Goal: Transaction & Acquisition: Download file/media

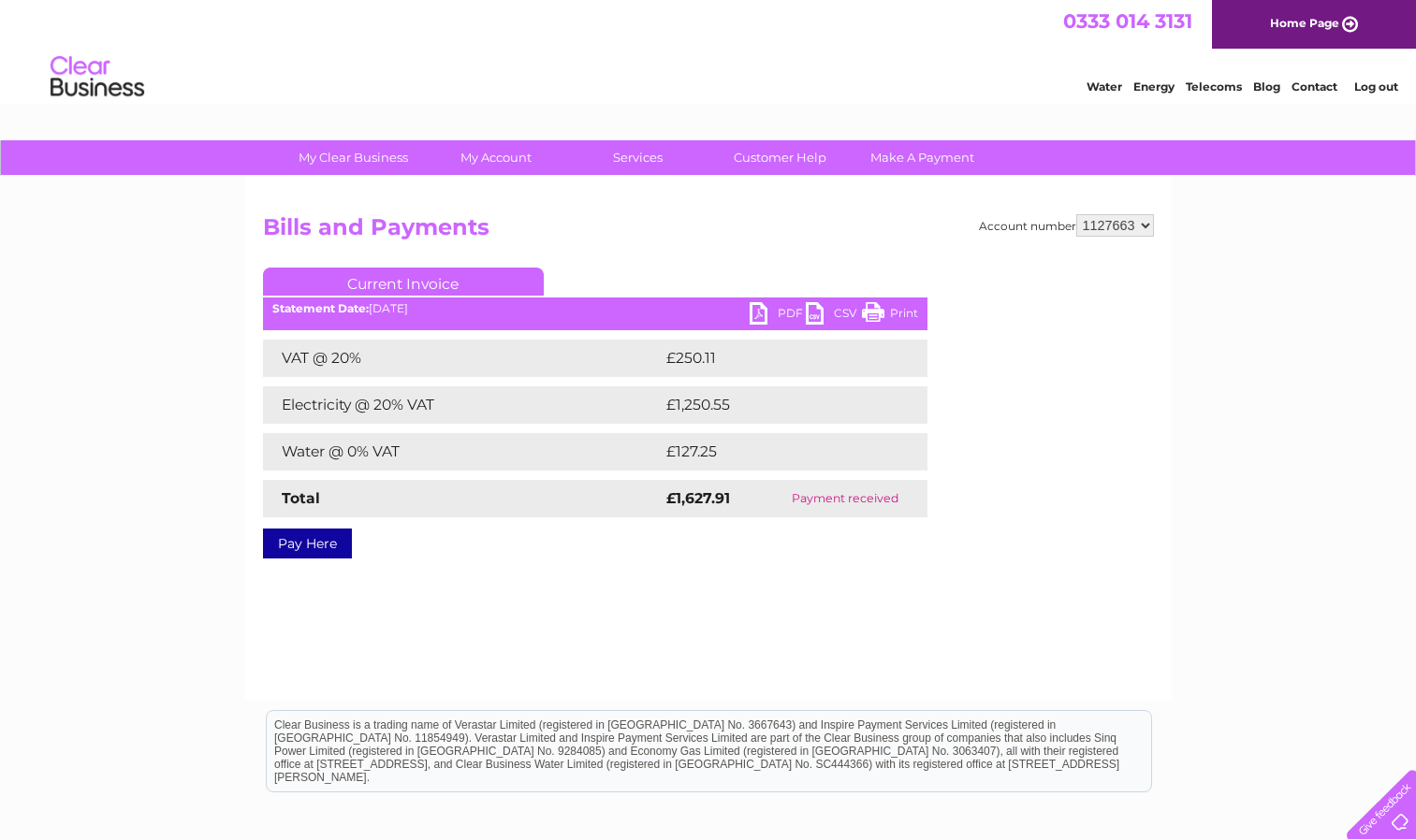
click at [1136, 236] on select "926186 947287 947288 1078547 1078550 1078551 1078553 1078556 1078560 1078562 10…" at bounding box center [1115, 225] width 78 height 22
click at [1303, 371] on div "My Clear Business Login Details My Details My Preferences Link Account My Accou…" at bounding box center [708, 581] width 1416 height 881
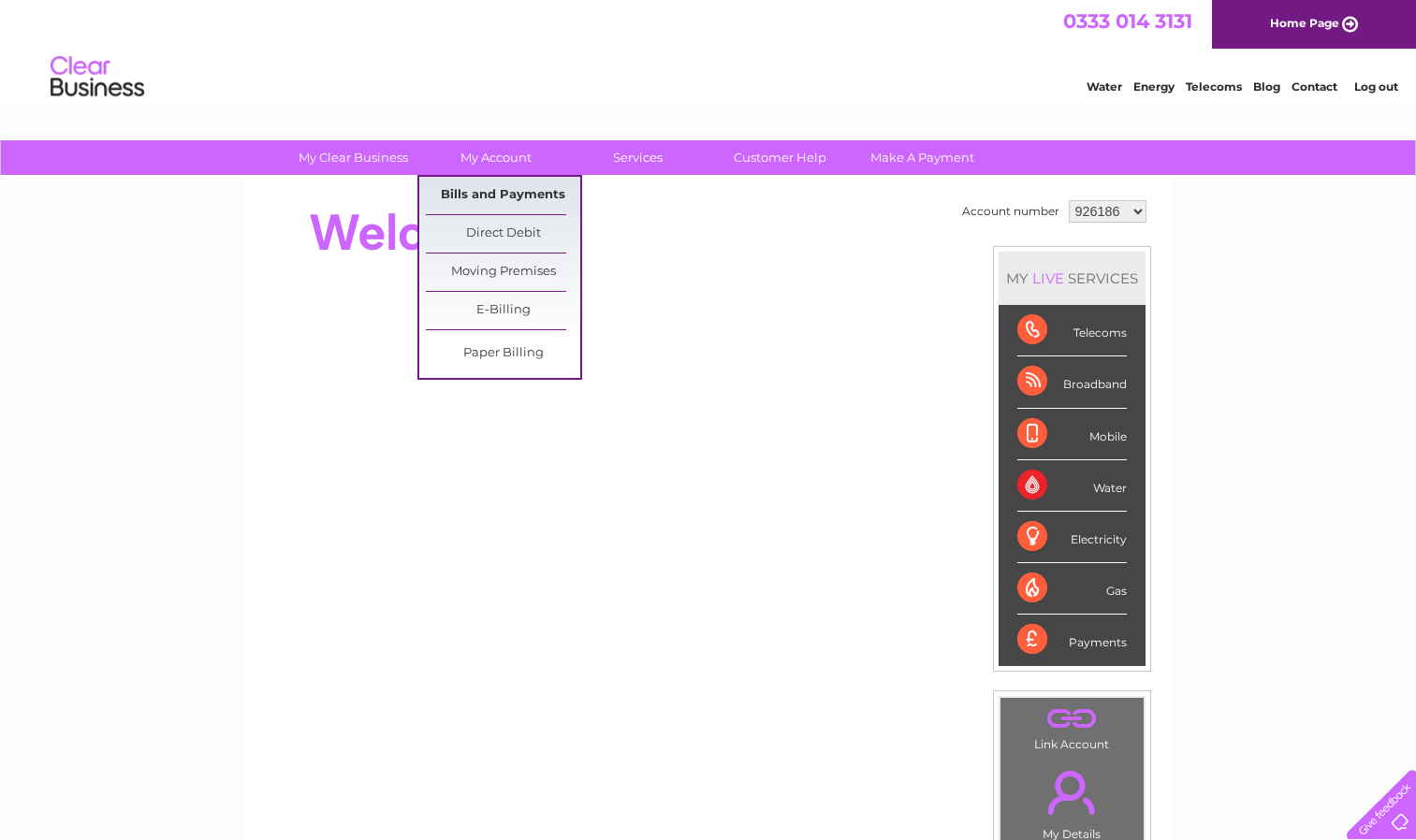
click at [473, 186] on link "Bills and Payments" at bounding box center [502, 195] width 154 height 38
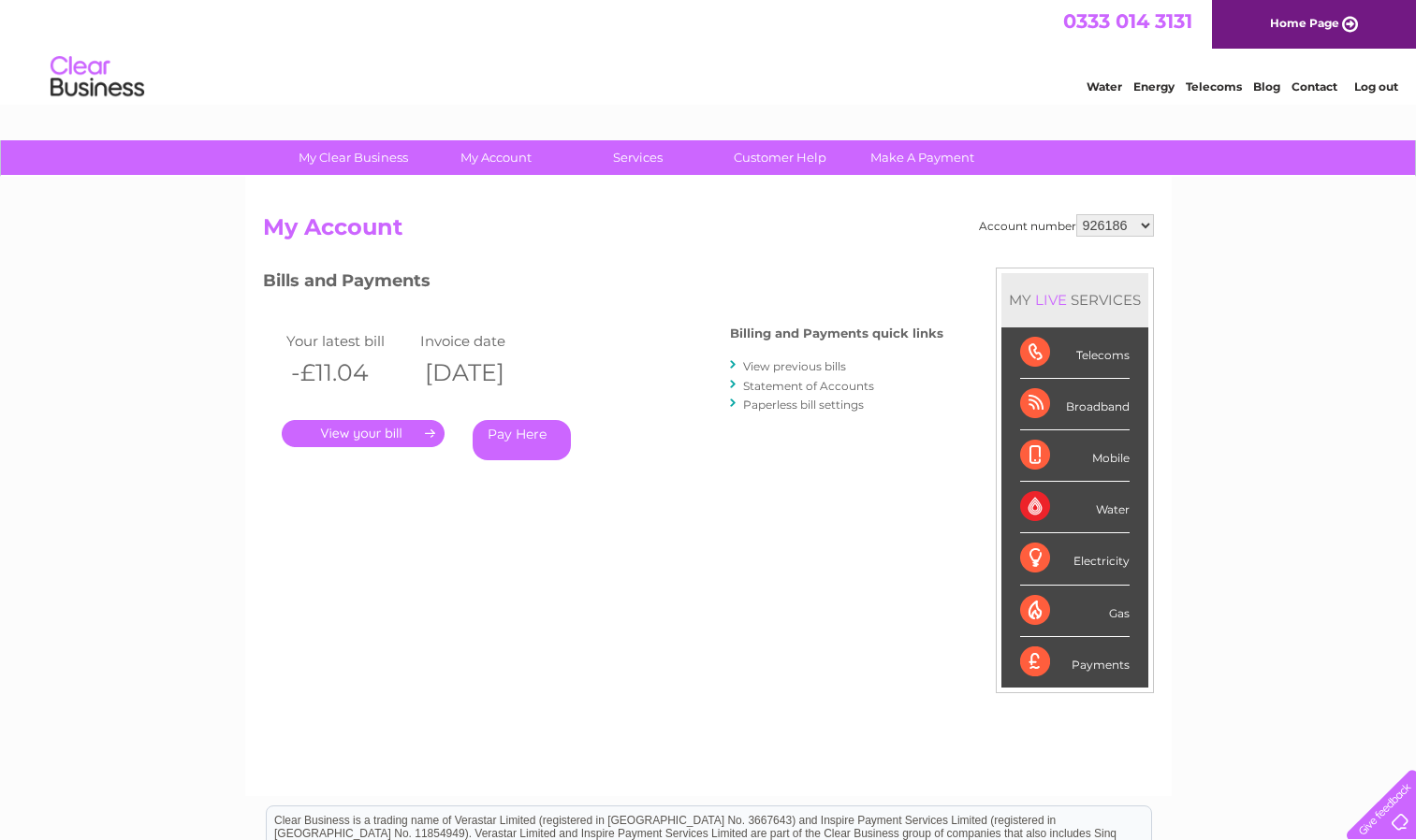
click at [1122, 229] on select "926186 947287 947288 1078547 1078550 1078551 1078553 1078556 1078560 1078562 10…" at bounding box center [1115, 225] width 78 height 22
select select "947287"
click at [1076, 215] on select "926186 947287 947288 1078547 1078550 1078551 1078553 1078556 1078560 1078562 10…" at bounding box center [1115, 225] width 78 height 22
click at [1137, 227] on select "926186 947287 947288 1078547 1078550 1078551 1078553 1078556 1078560 1078562 10…" at bounding box center [1115, 225] width 78 height 22
select select "947288"
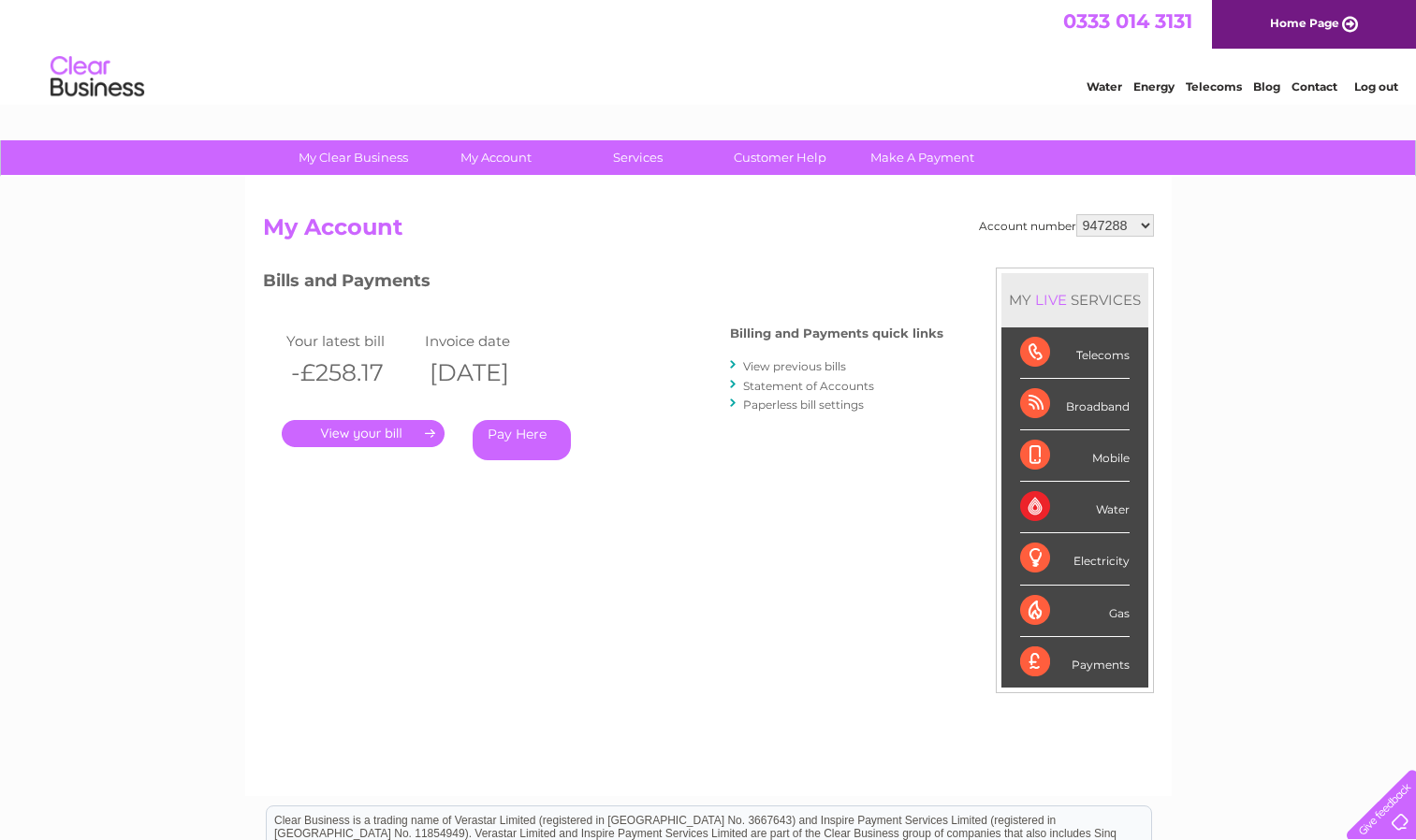
click at [1076, 215] on select "926186 947287 947288 1078547 1078550 1078551 1078553 1078556 1078560 1078562 10…" at bounding box center [1115, 225] width 78 height 22
click at [1100, 225] on select "926186 947287 947288 1078547 1078550 1078551 1078553 1078556 1078560 1078562 10…" at bounding box center [1115, 225] width 78 height 22
select select "1078547"
click at [1076, 215] on select "926186 947287 947288 1078547 1078550 1078551 1078553 1078556 1078560 1078562 10…" at bounding box center [1115, 225] width 78 height 22
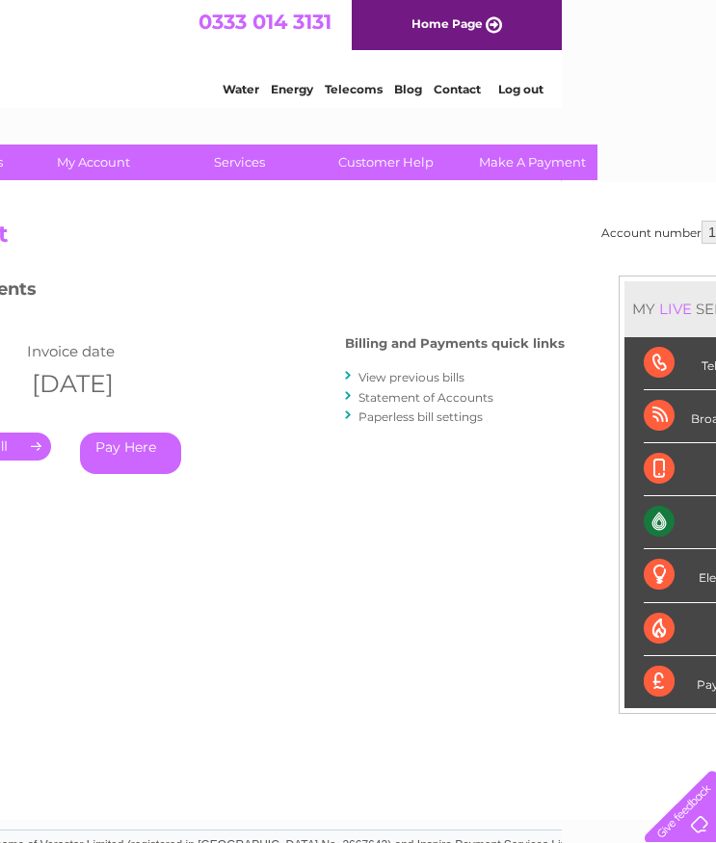
scroll to position [0, 238]
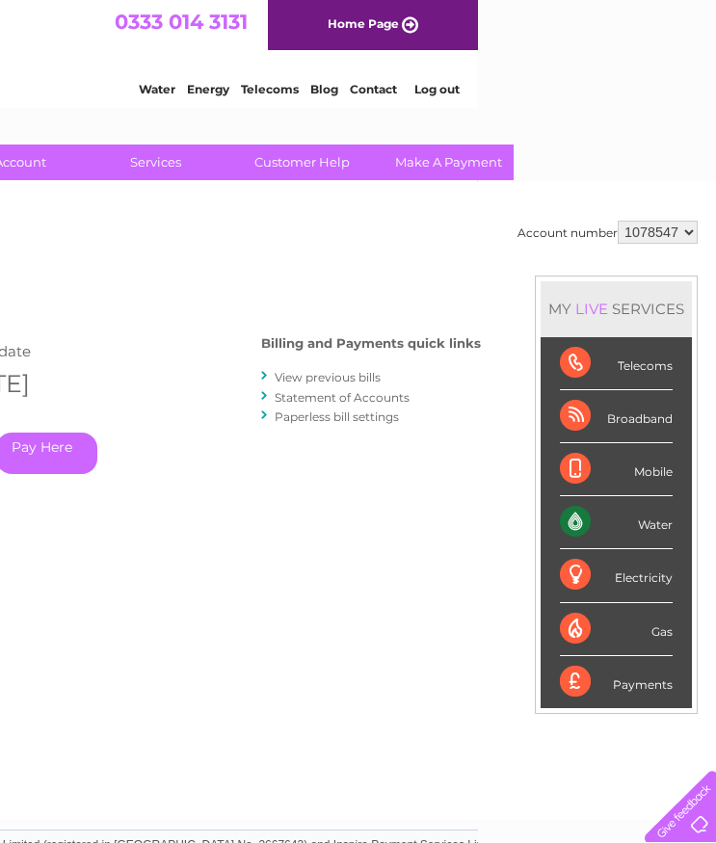
click at [662, 232] on select "926186 947287 947288 1078547 1078550 1078551 1078553 1078556 1078560 1078562 10…" at bounding box center [658, 232] width 80 height 23
select select "1078550"
click at [618, 221] on select "926186 947287 947288 1078547 1078550 1078551 1078553 1078556 1078560 1078562 10…" at bounding box center [658, 232] width 80 height 23
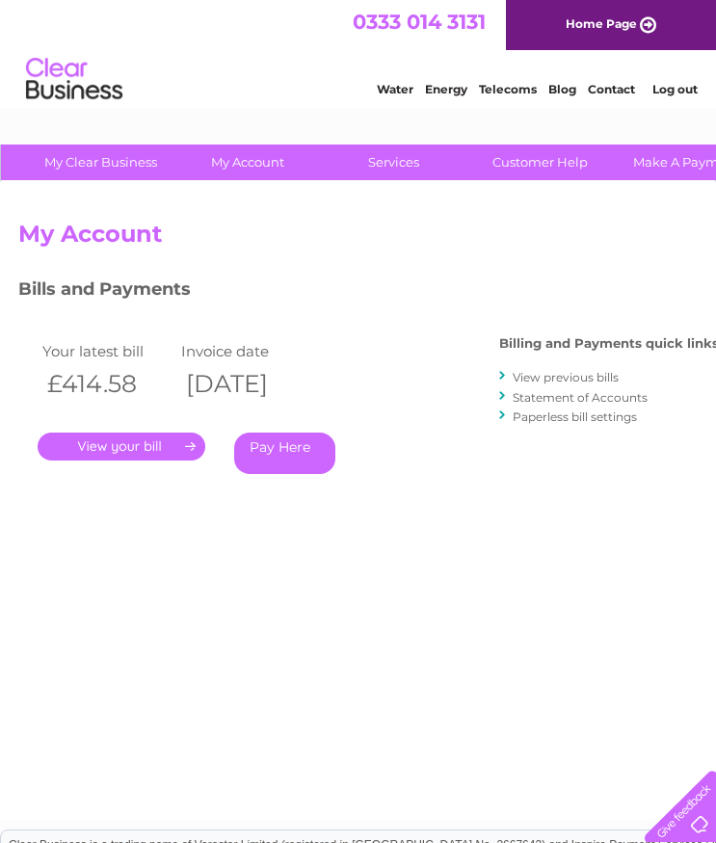
scroll to position [0, 238]
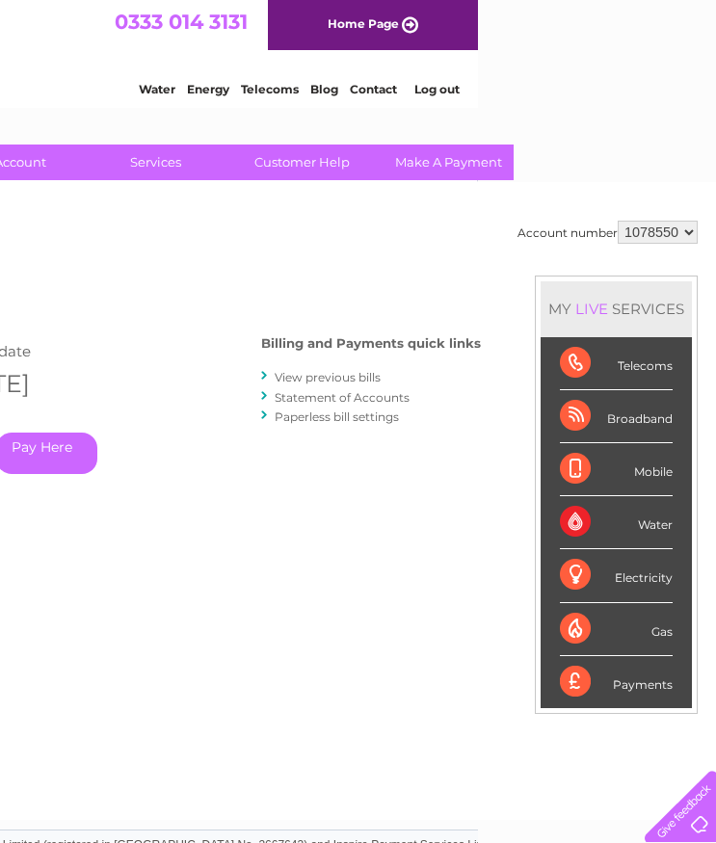
click at [676, 240] on select "926186 947287 947288 1078547 1078550 1078551 1078553 1078556 1078560 1078562 10…" at bounding box center [658, 232] width 80 height 23
select select "1078551"
click at [618, 221] on select "926186 947287 947288 1078547 1078550 1078551 1078553 1078556 1078560 1078562 10…" at bounding box center [658, 232] width 80 height 23
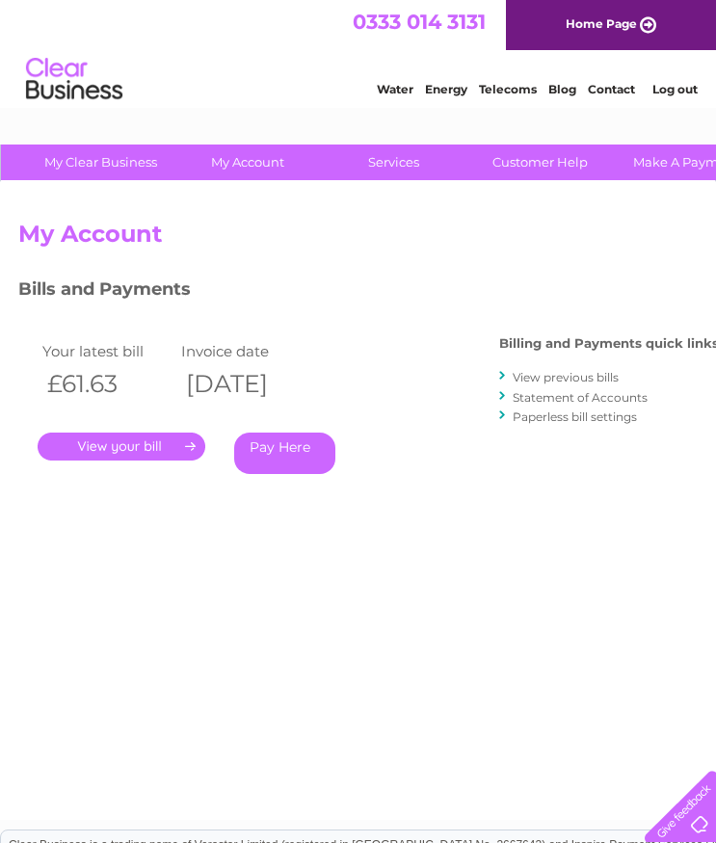
click at [126, 441] on link "." at bounding box center [122, 447] width 168 height 28
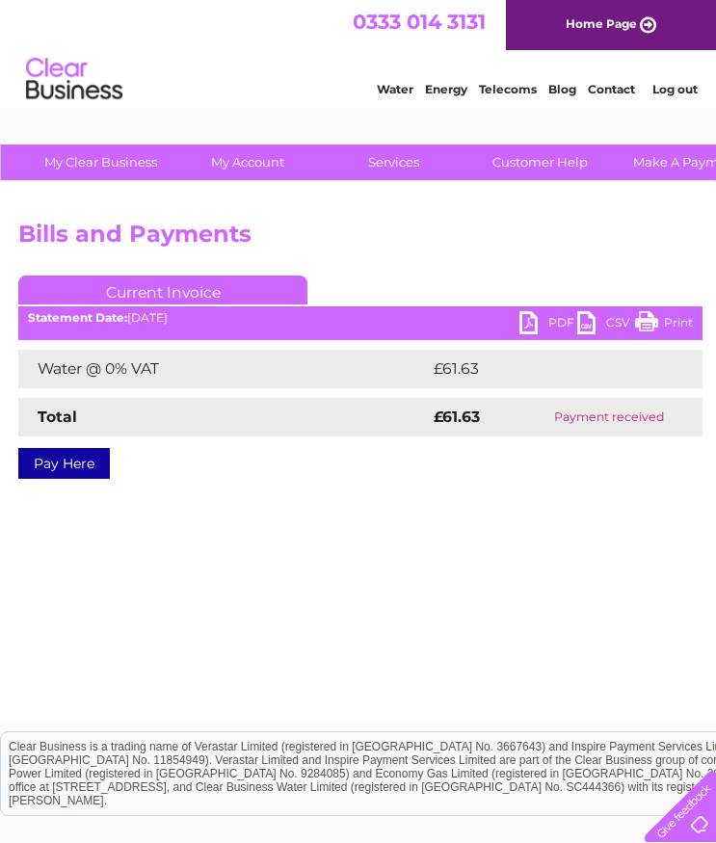
click at [550, 320] on link "PDF" at bounding box center [548, 325] width 58 height 28
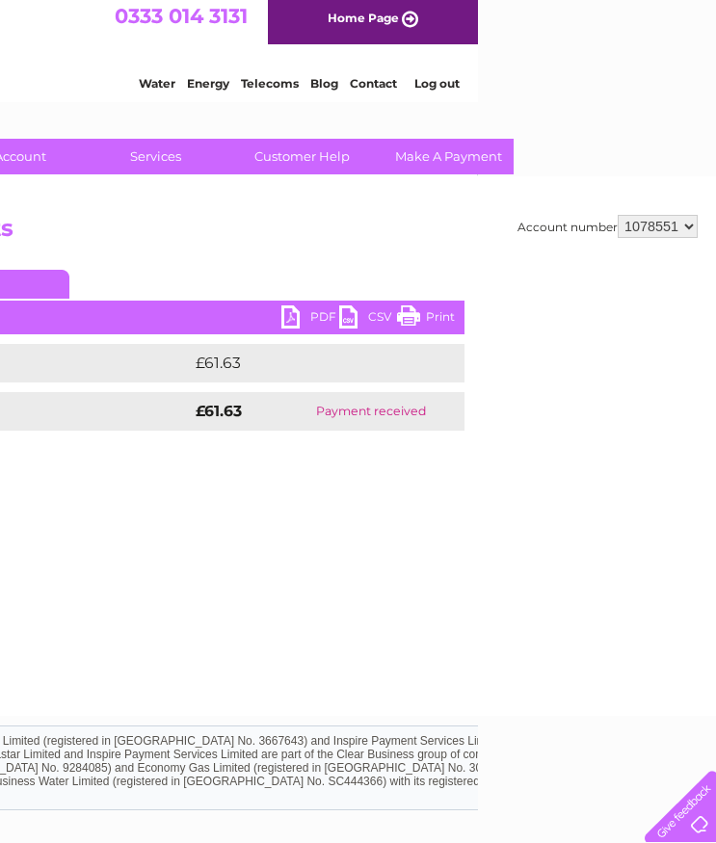
scroll to position [9, 238]
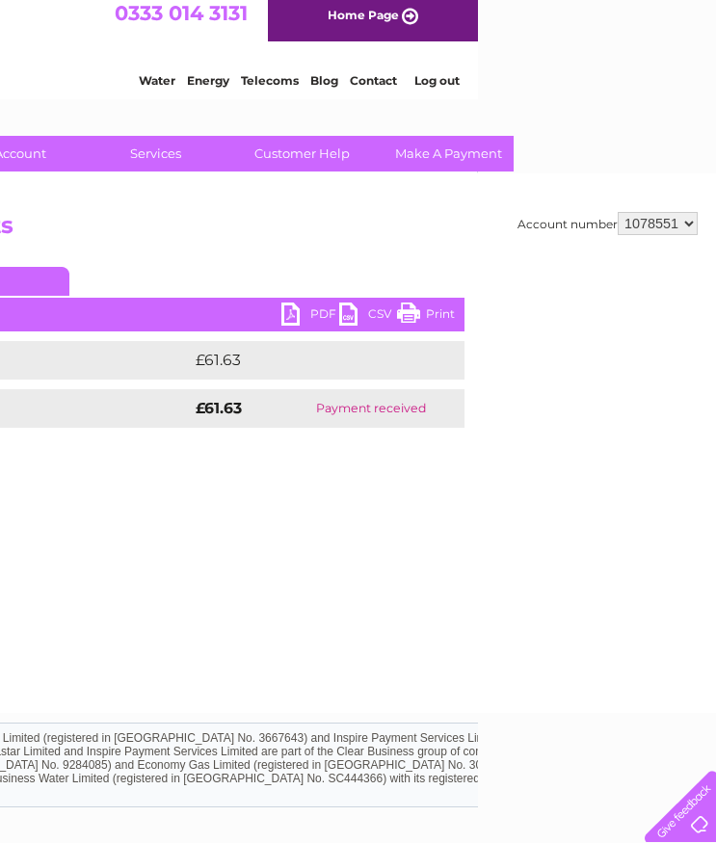
click at [659, 231] on select "926186 947287 947288 1078547 1078550 1078551 1078553 1078556 1078560 1078562 10…" at bounding box center [658, 223] width 80 height 23
select select "1078553"
click at [618, 212] on select "926186 947287 947288 1078547 1078550 1078551 1078553 1078556 1078560 1078562 10…" at bounding box center [658, 223] width 80 height 23
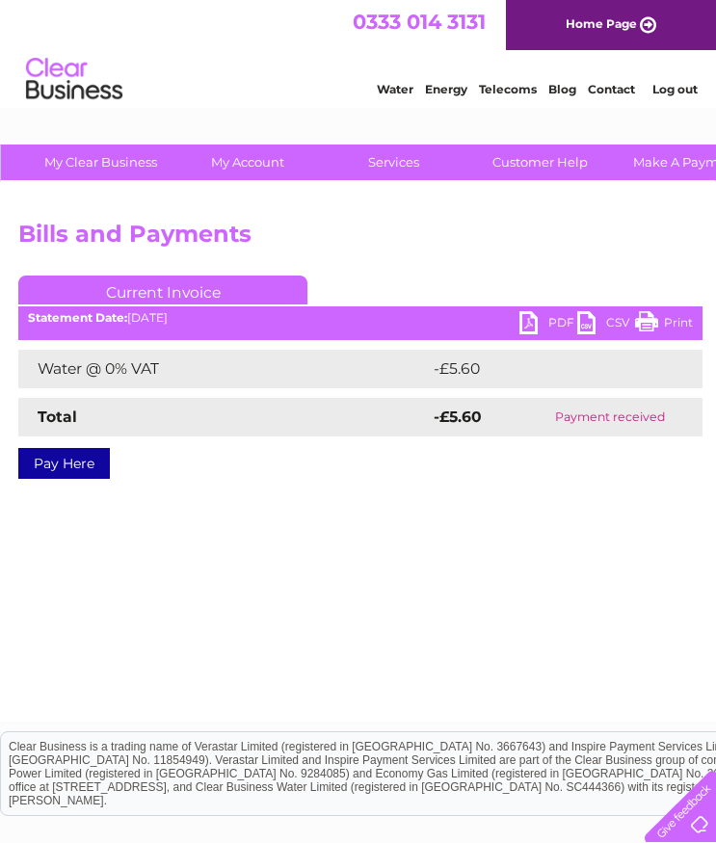
scroll to position [0, 238]
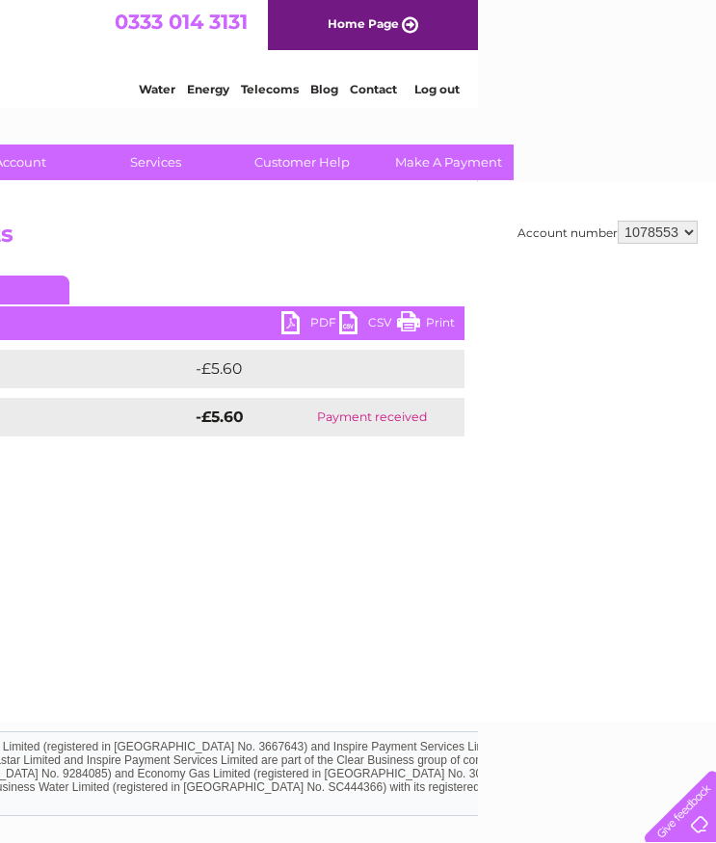
click at [627, 227] on select "926186 947287 947288 1078547 1078550 1078551 1078553 1078556 1078560 1078562 10…" at bounding box center [658, 232] width 80 height 23
select select "1078556"
click at [618, 221] on select "926186 947287 947288 1078547 1078550 1078551 1078553 1078556 1078560 1078562 10…" at bounding box center [658, 232] width 80 height 23
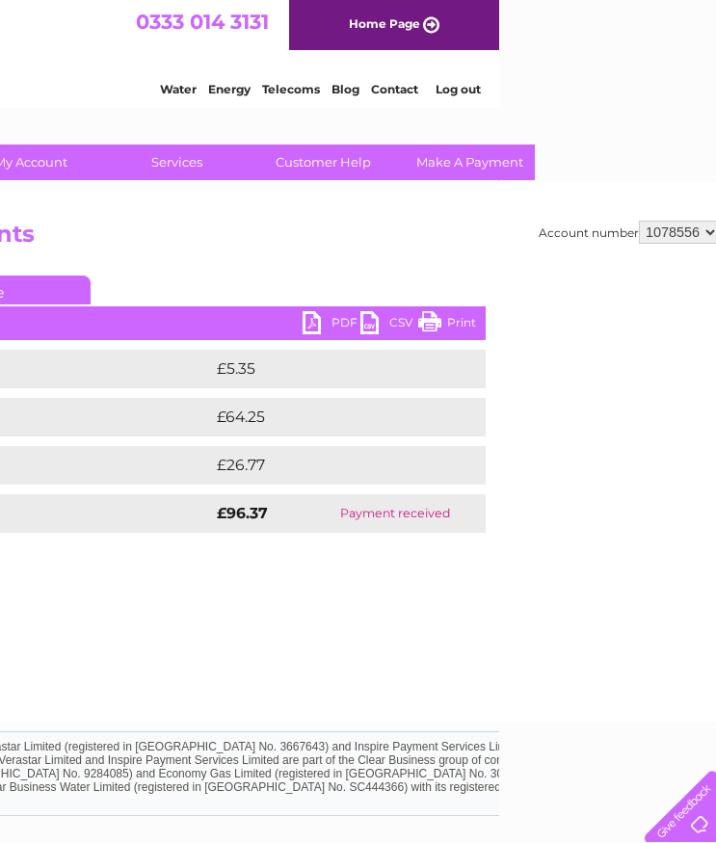
scroll to position [0, 238]
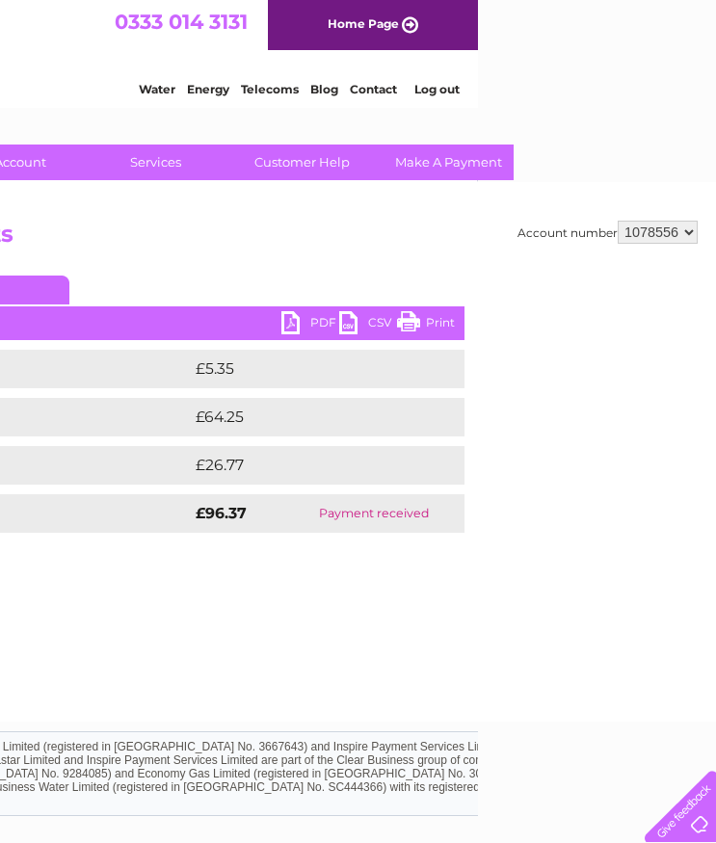
click at [660, 233] on select "926186 947287 947288 1078547 1078550 1078551 1078553 1078556 1078560 1078562 10…" at bounding box center [658, 232] width 80 height 23
select select "1078560"
click at [618, 221] on select "926186 947287 947288 1078547 1078550 1078551 1078553 1078556 1078560 1078562 10…" at bounding box center [658, 232] width 80 height 23
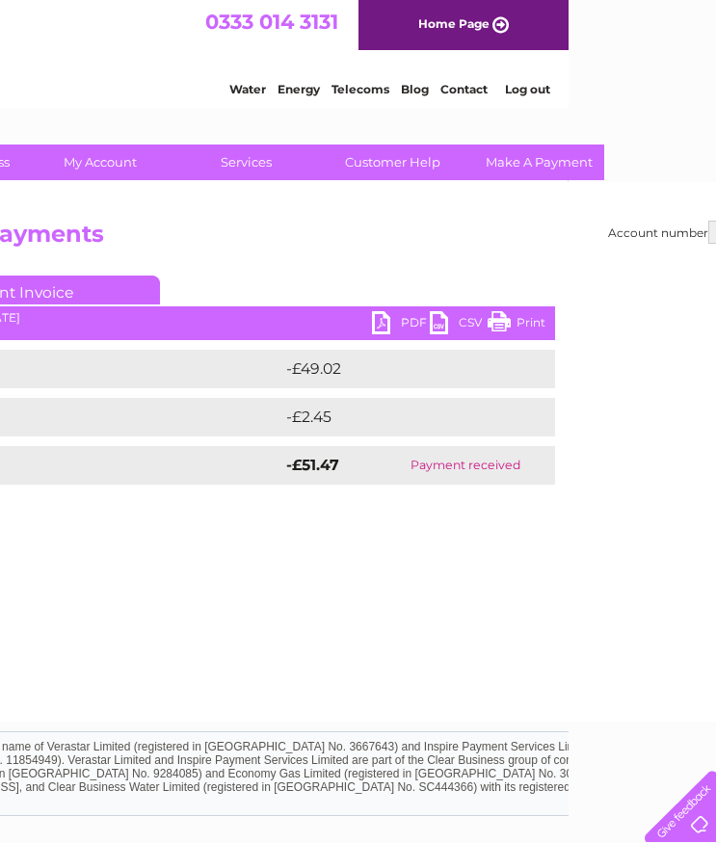
scroll to position [0, 238]
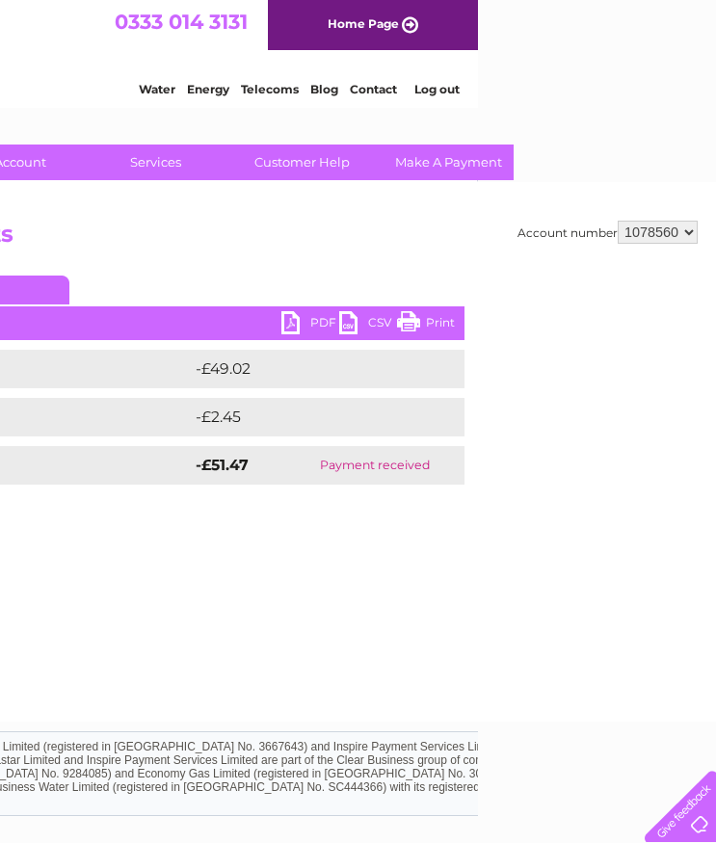
click at [674, 234] on select "926186 947287 947288 1078547 1078550 1078551 1078553 1078556 1078560 1078562 10…" at bounding box center [658, 232] width 80 height 23
select select "1078562"
click at [618, 221] on select "926186 947287 947288 1078547 1078550 1078551 1078553 1078556 1078560 1078562 10…" at bounding box center [658, 232] width 80 height 23
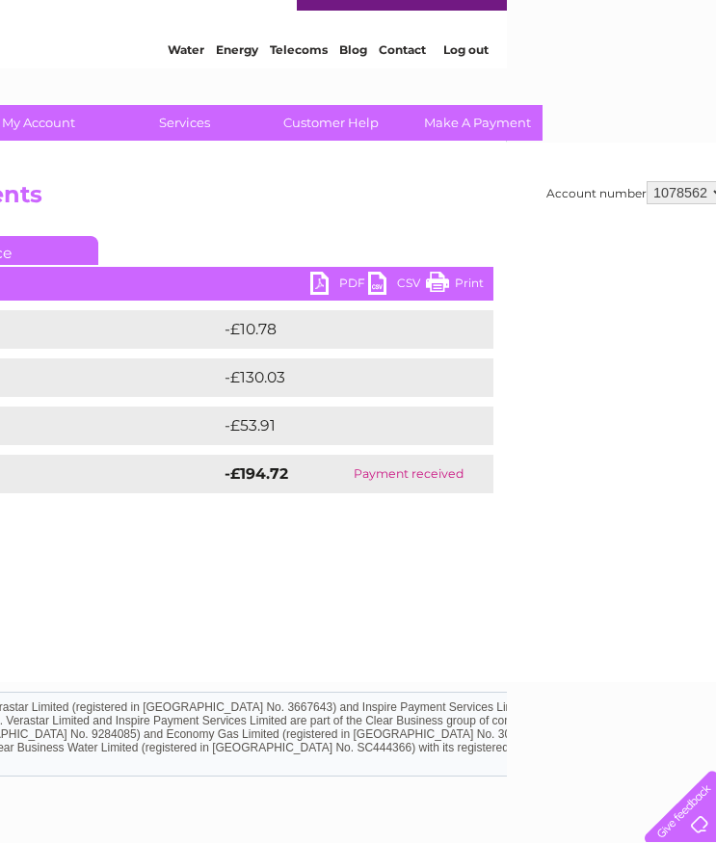
scroll to position [46, 223]
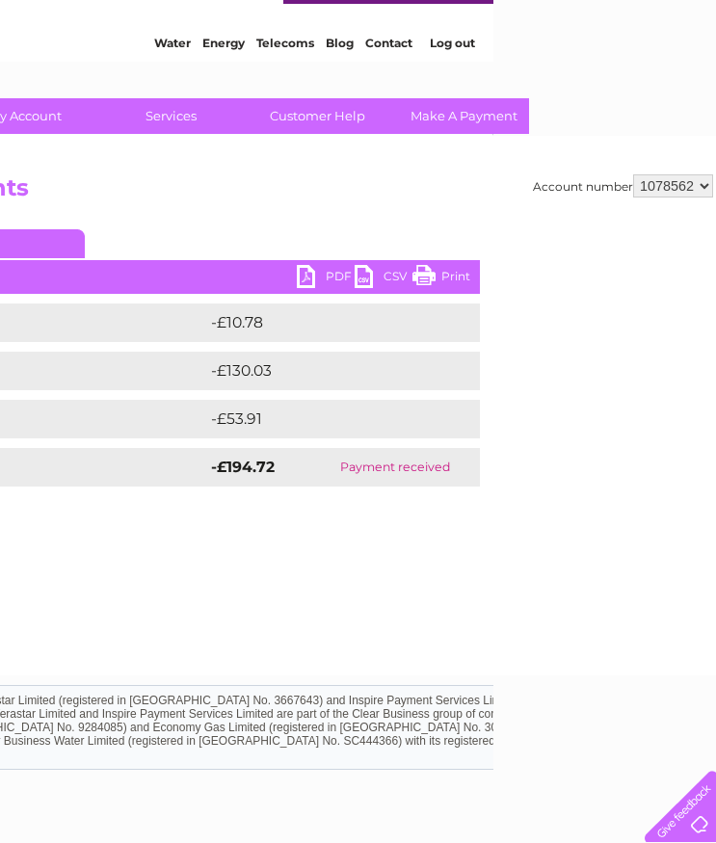
click at [699, 190] on select "926186 947287 947288 1078547 1078550 1078551 1078553 1078556 1078560 1078562 10…" at bounding box center [673, 185] width 80 height 23
select select "1078735"
click at [633, 174] on select "926186 947287 947288 1078547 1078550 1078551 1078553 1078556 1078560 1078562 10…" at bounding box center [673, 185] width 80 height 23
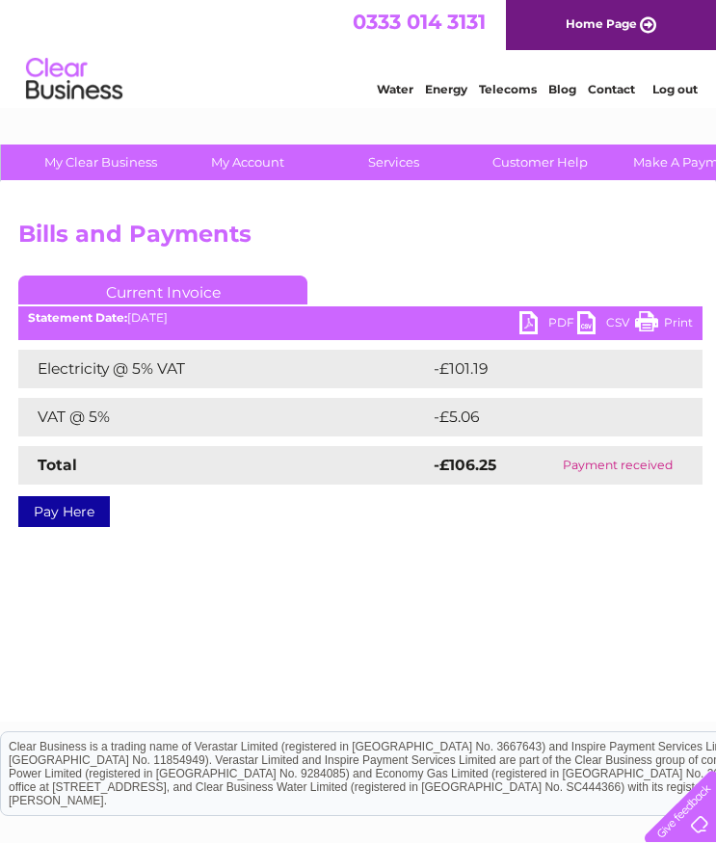
scroll to position [0, 238]
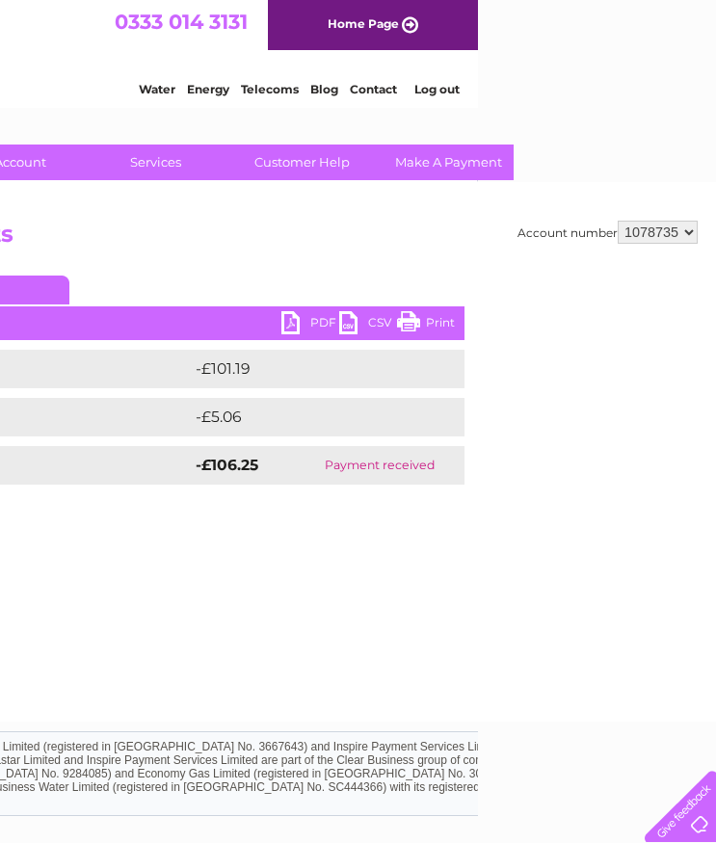
click at [638, 224] on select "926186 947287 947288 1078547 1078550 1078551 1078553 1078556 1078560 1078562 10…" at bounding box center [658, 232] width 80 height 23
select select "1078740"
click at [618, 221] on select "926186 947287 947288 1078547 1078550 1078551 1078553 1078556 1078560 1078562 10…" at bounding box center [658, 232] width 80 height 23
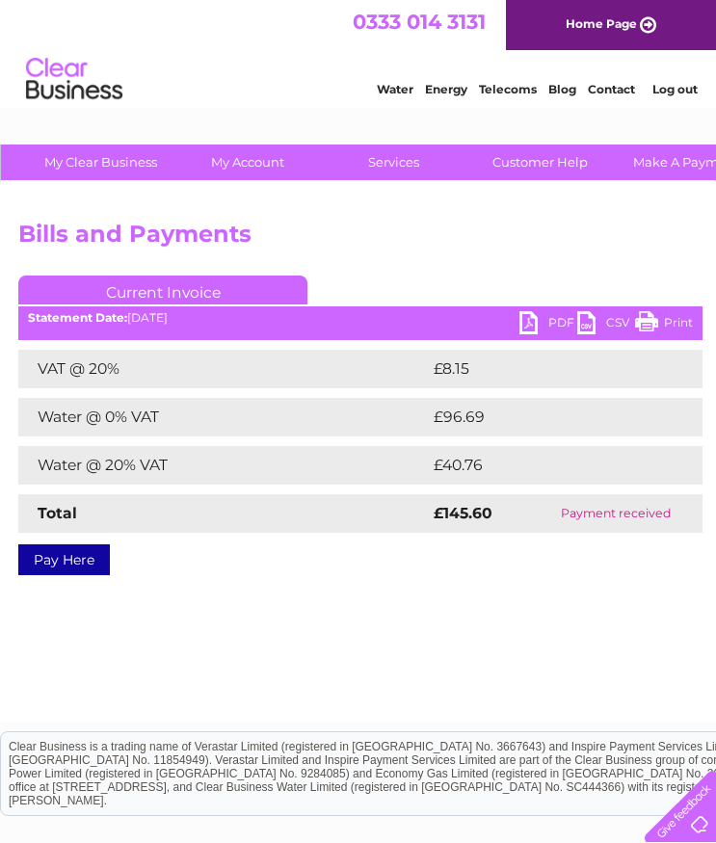
scroll to position [0, 238]
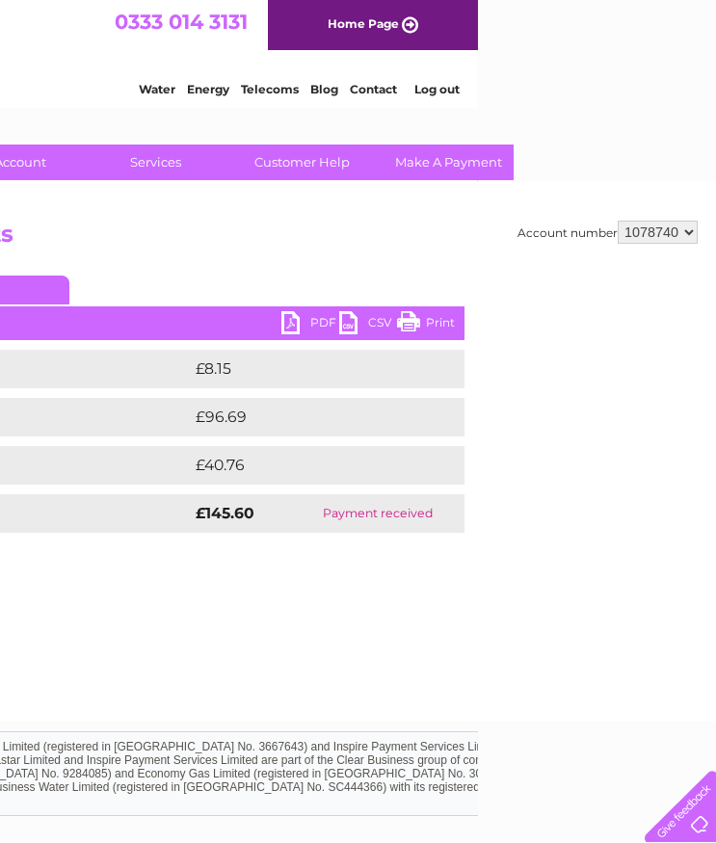
click at [674, 239] on select "926186 947287 947288 1078547 1078550 1078551 1078553 1078556 1078560 1078562 10…" at bounding box center [658, 232] width 80 height 23
select select "1112405"
click at [618, 221] on select "926186 947287 947288 1078547 1078550 1078551 1078553 1078556 1078560 1078562 10…" at bounding box center [658, 232] width 80 height 23
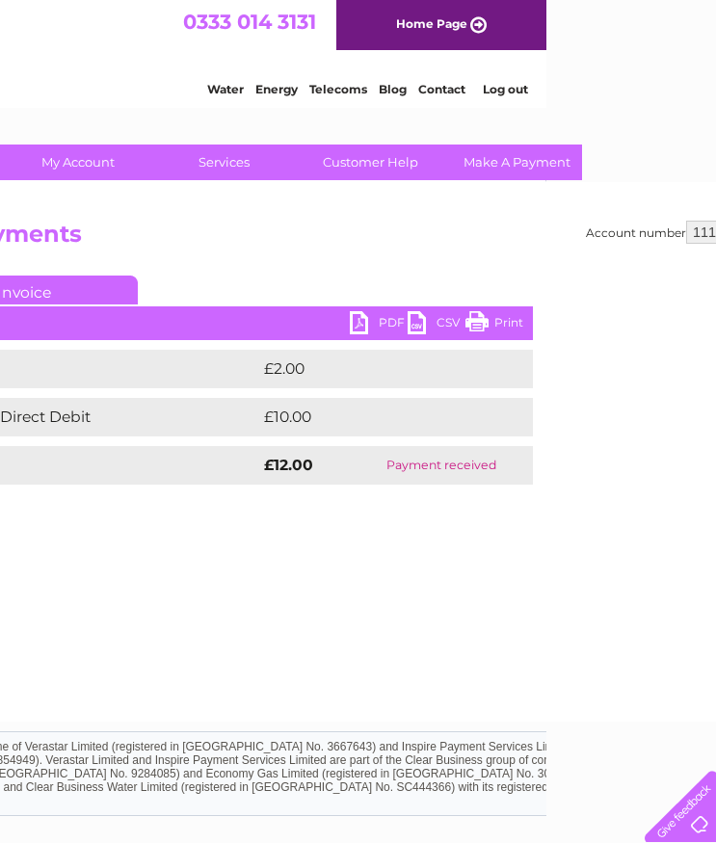
scroll to position [0, 238]
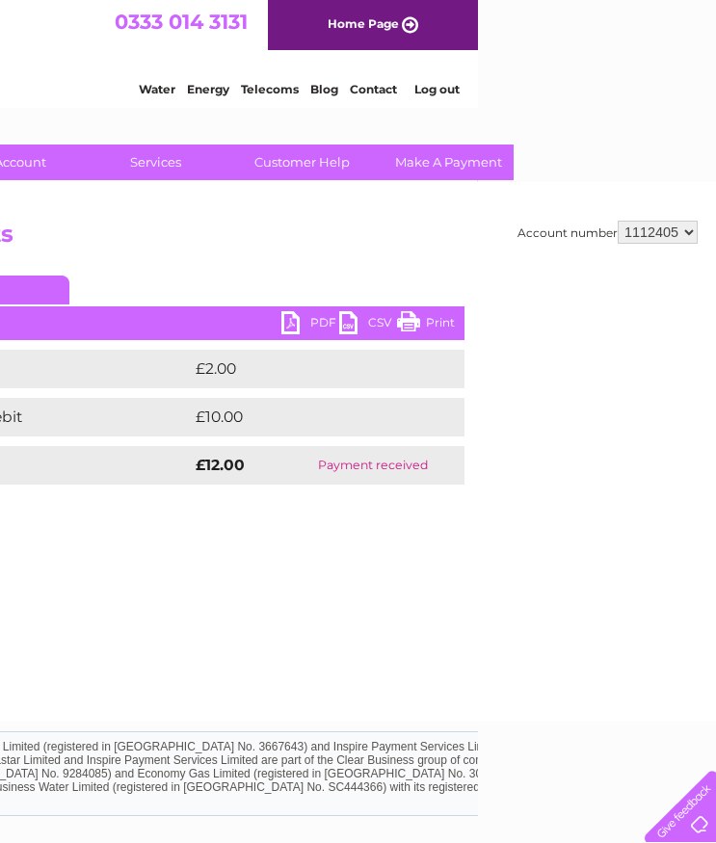
click at [639, 223] on select "926186 947287 947288 1078547 1078550 1078551 1078553 1078556 1078560 1078562 10…" at bounding box center [658, 232] width 80 height 23
select select "1127663"
click at [618, 221] on select "926186 947287 947288 1078547 1078550 1078551 1078553 1078556 1078560 1078562 10…" at bounding box center [658, 232] width 80 height 23
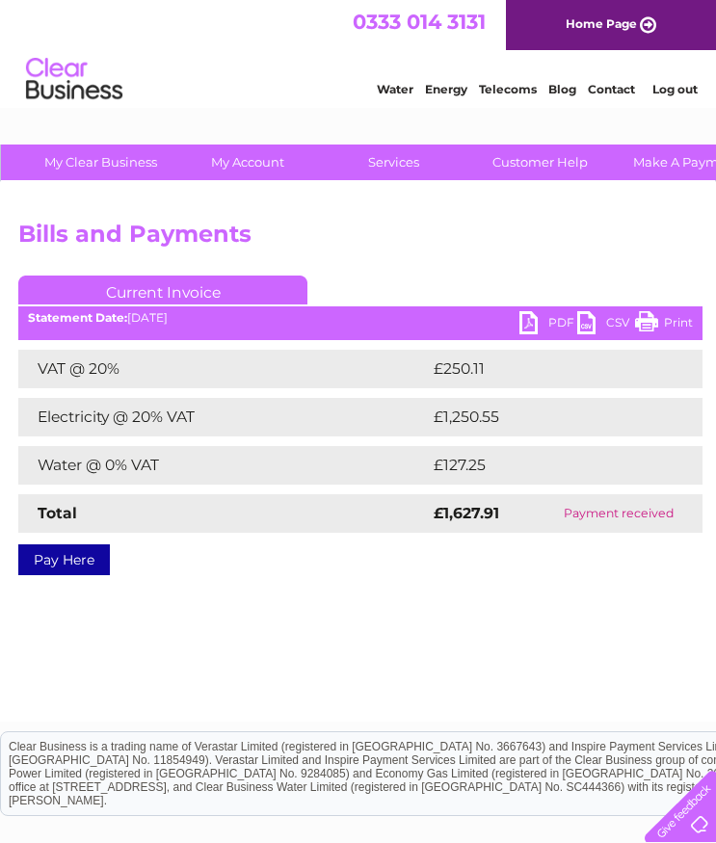
click at [537, 329] on link "PDF" at bounding box center [548, 325] width 58 height 28
click at [634, 580] on div "Account number 926186 947287 947288 1078547 1078550 1078551 1078553 1078556 107…" at bounding box center [477, 452] width 954 height 540
click at [561, 322] on link "PDF" at bounding box center [548, 325] width 58 height 28
